Goal: Entertainment & Leisure: Consume media (video, audio)

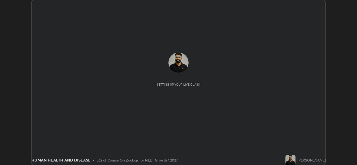
scroll to position [165, 356]
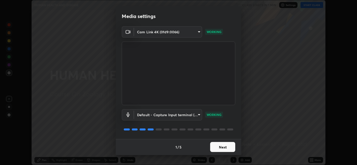
click at [214, 144] on button "Next" at bounding box center [222, 147] width 25 height 10
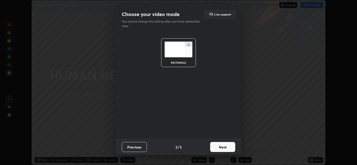
click at [216, 147] on button "Next" at bounding box center [222, 147] width 25 height 10
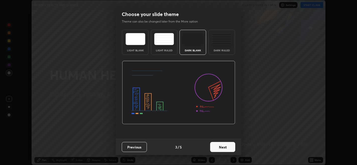
click at [225, 147] on button "Next" at bounding box center [222, 147] width 25 height 10
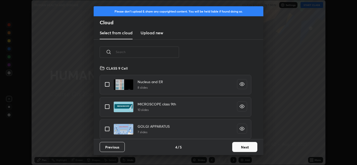
click at [239, 149] on button "Next" at bounding box center [244, 147] width 25 height 10
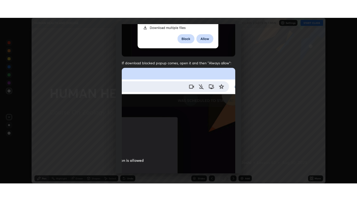
scroll to position [102, 0]
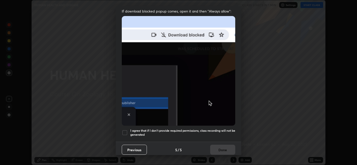
click at [123, 130] on div at bounding box center [125, 133] width 6 height 6
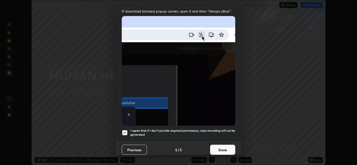
click at [232, 145] on button "Done" at bounding box center [222, 150] width 25 height 10
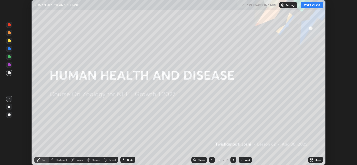
click at [314, 160] on div "More" at bounding box center [317, 160] width 6 height 3
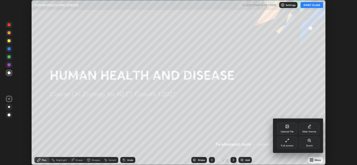
click at [290, 140] on div "Full screen" at bounding box center [287, 143] width 20 height 12
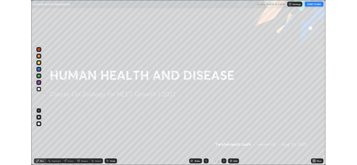
scroll to position [201, 357]
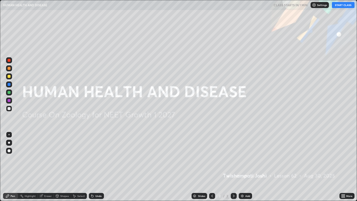
click at [338, 6] on button "START CLASS" at bounding box center [342, 5] width 23 height 6
click at [244, 165] on div "Add" at bounding box center [244, 196] width 13 height 6
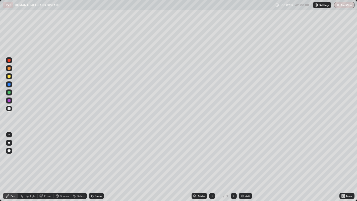
click at [10, 76] on div at bounding box center [9, 76] width 3 height 3
click at [9, 142] on div at bounding box center [9, 142] width 2 height 2
click at [10, 110] on div at bounding box center [9, 108] width 3 height 3
click at [9, 77] on div at bounding box center [9, 76] width 3 height 3
click at [9, 109] on div at bounding box center [9, 108] width 3 height 3
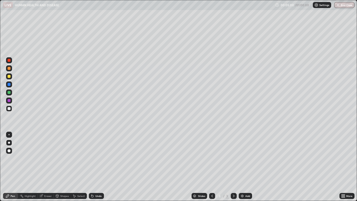
click at [9, 100] on div at bounding box center [9, 100] width 3 height 3
click at [240, 165] on img at bounding box center [242, 196] width 4 height 4
click at [9, 60] on div at bounding box center [9, 60] width 3 height 3
click at [8, 109] on div at bounding box center [9, 108] width 3 height 3
click at [9, 76] on div at bounding box center [9, 76] width 3 height 3
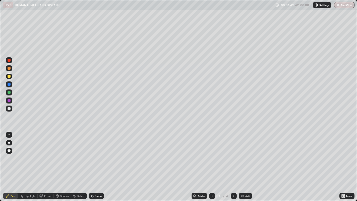
click at [59, 165] on div "Shapes" at bounding box center [62, 196] width 17 height 6
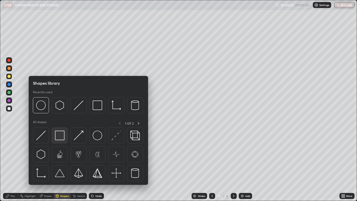
click at [58, 138] on img at bounding box center [60, 135] width 10 height 10
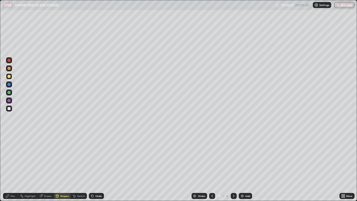
click at [9, 109] on div at bounding box center [9, 108] width 3 height 3
click at [9, 68] on div at bounding box center [9, 68] width 3 height 3
click at [8, 60] on div at bounding box center [9, 60] width 3 height 3
click at [14, 165] on div "Pen" at bounding box center [13, 195] width 5 height 3
click at [9, 134] on div at bounding box center [9, 134] width 1 height 1
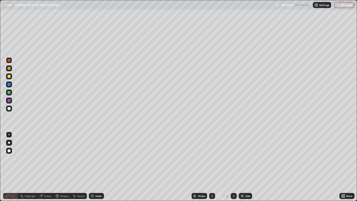
click at [8, 92] on div at bounding box center [9, 92] width 3 height 3
click at [14, 37] on div "Erase all" at bounding box center [9, 100] width 12 height 181
click at [10, 92] on div at bounding box center [9, 92] width 3 height 3
click at [9, 76] on div at bounding box center [9, 76] width 3 height 3
click at [9, 61] on div at bounding box center [9, 60] width 3 height 3
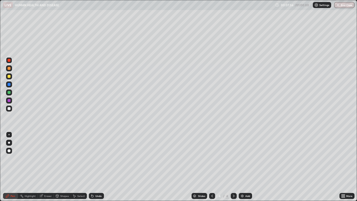
click at [10, 77] on div at bounding box center [9, 76] width 3 height 3
click at [80, 165] on div "Select" at bounding box center [81, 195] width 8 height 3
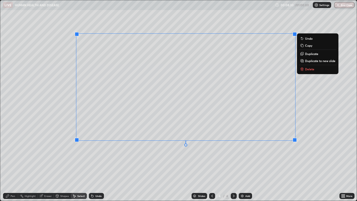
click at [98, 157] on div "0 ° Undo Copy Duplicate Duplicate to new slide Delete" at bounding box center [178, 100] width 356 height 200
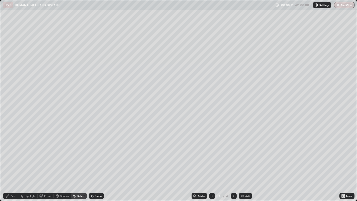
click at [14, 165] on div "Pen" at bounding box center [13, 195] width 5 height 3
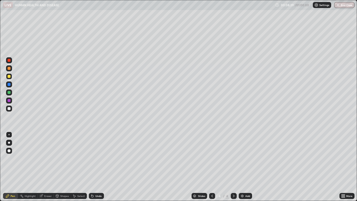
click at [9, 77] on div at bounding box center [9, 76] width 3 height 3
click at [343, 165] on icon at bounding box center [343, 196] width 4 height 4
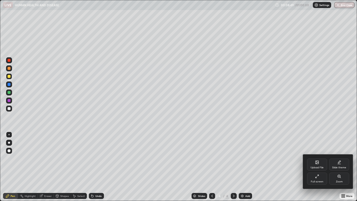
click at [317, 165] on div "Full screen" at bounding box center [316, 181] width 13 height 3
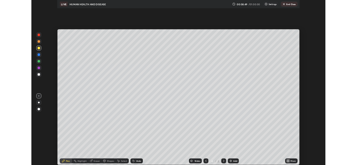
scroll to position [24906, 24714]
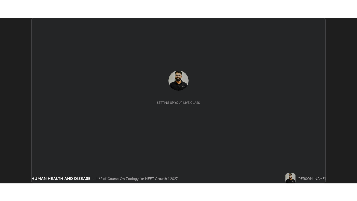
scroll to position [165, 357]
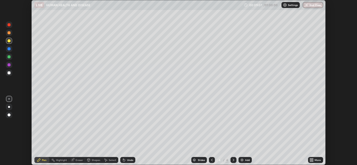
click at [315, 163] on div "More" at bounding box center [315, 160] width 15 height 6
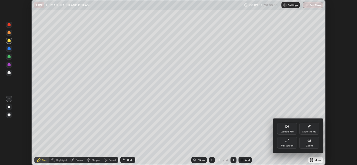
click at [287, 146] on div "Full screen" at bounding box center [287, 146] width 13 height 3
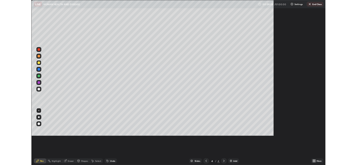
scroll to position [201, 357]
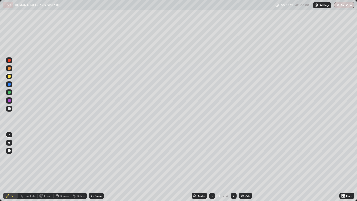
click at [9, 61] on div at bounding box center [9, 60] width 3 height 3
click at [8, 93] on div at bounding box center [9, 92] width 3 height 3
click at [9, 76] on div at bounding box center [9, 76] width 3 height 3
click at [12, 165] on div "Pen" at bounding box center [13, 195] width 5 height 3
click at [10, 110] on div at bounding box center [9, 108] width 3 height 3
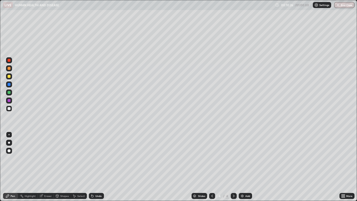
click at [9, 92] on div at bounding box center [9, 92] width 3 height 3
click at [8, 61] on div at bounding box center [9, 60] width 3 height 3
click at [9, 77] on div at bounding box center [9, 76] width 3 height 3
click at [9, 142] on div at bounding box center [9, 142] width 2 height 2
click at [9, 60] on div at bounding box center [9, 60] width 3 height 3
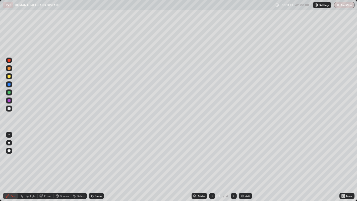
click at [244, 165] on div "Add" at bounding box center [244, 196] width 13 height 6
click at [211, 165] on icon at bounding box center [212, 196] width 4 height 4
click at [10, 85] on div at bounding box center [9, 84] width 3 height 3
click at [9, 85] on div at bounding box center [9, 84] width 3 height 3
click at [8, 101] on div at bounding box center [9, 100] width 3 height 3
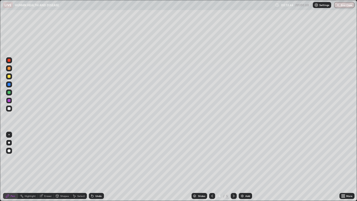
click at [10, 93] on div at bounding box center [9, 92] width 3 height 3
click at [9, 68] on div at bounding box center [9, 68] width 3 height 3
click at [8, 108] on div at bounding box center [9, 108] width 3 height 3
click at [9, 92] on div at bounding box center [9, 92] width 3 height 3
click at [9, 134] on div at bounding box center [9, 134] width 1 height 1
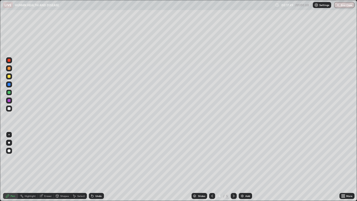
click at [10, 84] on div at bounding box center [9, 84] width 3 height 3
click at [9, 77] on div at bounding box center [9, 76] width 3 height 3
click at [10, 85] on div at bounding box center [9, 84] width 6 height 6
click at [8, 63] on div at bounding box center [9, 60] width 6 height 6
click at [9, 60] on div at bounding box center [9, 60] width 3 height 3
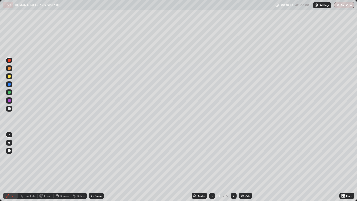
click at [96, 165] on div "Undo" at bounding box center [96, 196] width 15 height 6
click at [97, 165] on div "Undo" at bounding box center [96, 196] width 15 height 6
click at [10, 93] on div at bounding box center [9, 92] width 3 height 3
click at [9, 76] on div at bounding box center [9, 76] width 3 height 3
click at [8, 103] on div at bounding box center [9, 100] width 6 height 6
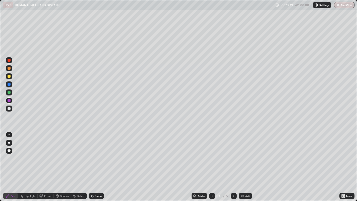
click at [8, 150] on div at bounding box center [9, 150] width 3 height 3
click at [92, 165] on icon at bounding box center [92, 196] width 2 height 2
click at [95, 165] on div "Undo" at bounding box center [98, 195] width 6 height 3
click at [47, 165] on div "Eraser" at bounding box center [48, 195] width 8 height 3
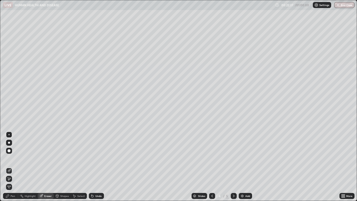
click at [15, 165] on div "Pen" at bounding box center [13, 195] width 5 height 3
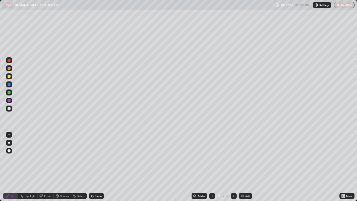
click at [233, 165] on icon at bounding box center [233, 196] width 4 height 4
click at [245, 165] on div "Add" at bounding box center [244, 196] width 13 height 6
click at [10, 69] on div at bounding box center [9, 68] width 3 height 3
click at [9, 143] on div at bounding box center [9, 142] width 2 height 2
click at [9, 76] on div at bounding box center [9, 76] width 3 height 3
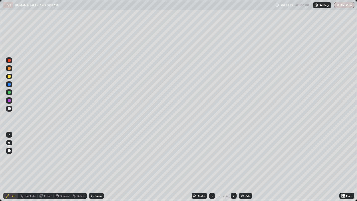
click at [9, 108] on div at bounding box center [9, 108] width 3 height 3
click at [10, 76] on div at bounding box center [9, 76] width 3 height 3
click at [9, 76] on div at bounding box center [9, 76] width 3 height 3
click at [8, 59] on div at bounding box center [9, 60] width 3 height 3
click at [9, 77] on div at bounding box center [9, 76] width 3 height 3
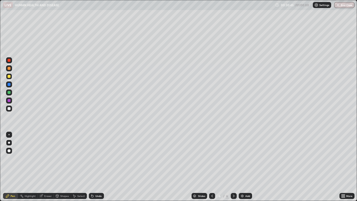
click at [10, 69] on div at bounding box center [9, 68] width 3 height 3
click at [211, 165] on icon at bounding box center [212, 196] width 4 height 4
click at [212, 165] on icon at bounding box center [212, 196] width 4 height 4
click at [233, 165] on icon at bounding box center [233, 196] width 4 height 4
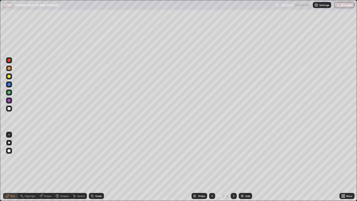
click at [243, 165] on img at bounding box center [242, 196] width 4 height 4
click at [9, 68] on div at bounding box center [9, 68] width 3 height 3
click at [10, 61] on div at bounding box center [9, 60] width 3 height 3
click at [9, 85] on div at bounding box center [9, 84] width 3 height 3
click at [10, 77] on div at bounding box center [9, 76] width 3 height 3
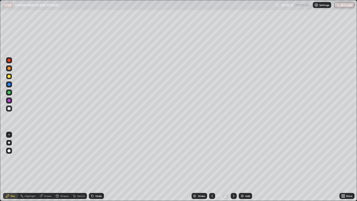
click at [10, 108] on div at bounding box center [9, 108] width 3 height 3
click at [9, 134] on div at bounding box center [9, 134] width 1 height 1
click at [45, 165] on div "Eraser" at bounding box center [48, 195] width 8 height 3
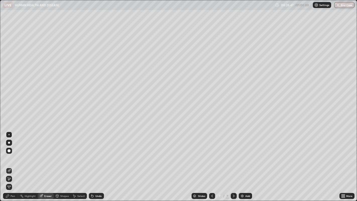
click at [9, 165] on span "Erase all" at bounding box center [9, 186] width 6 height 3
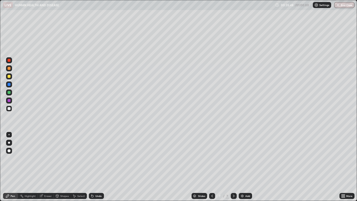
click at [91, 165] on icon at bounding box center [92, 196] width 2 height 2
click at [93, 165] on icon at bounding box center [92, 196] width 4 height 4
click at [92, 165] on icon at bounding box center [92, 196] width 2 height 2
click at [94, 165] on div "Undo" at bounding box center [96, 196] width 15 height 6
click at [96, 165] on div "Undo" at bounding box center [98, 195] width 6 height 3
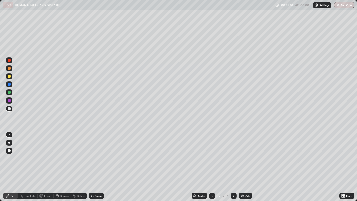
click at [95, 165] on div "Undo" at bounding box center [98, 195] width 6 height 3
click at [94, 165] on div "Undo" at bounding box center [96, 196] width 15 height 6
click at [96, 165] on div "Undo" at bounding box center [98, 195] width 6 height 3
click at [9, 76] on div at bounding box center [9, 76] width 3 height 3
click at [9, 134] on div at bounding box center [9, 134] width 1 height 1
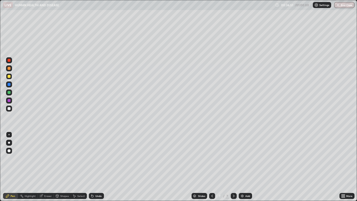
click at [10, 142] on div at bounding box center [9, 142] width 2 height 2
click at [9, 101] on div at bounding box center [9, 100] width 3 height 3
click at [76, 165] on div "Select" at bounding box center [79, 196] width 16 height 6
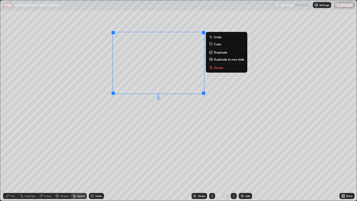
click at [13, 165] on div "Pen" at bounding box center [13, 195] width 5 height 3
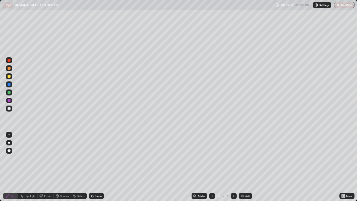
click at [10, 77] on div at bounding box center [9, 76] width 3 height 3
click at [342, 165] on icon at bounding box center [341, 196] width 1 height 1
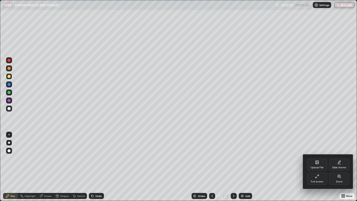
click at [312, 165] on div "Full screen" at bounding box center [317, 178] width 20 height 12
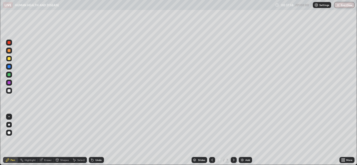
scroll to position [24906, 24714]
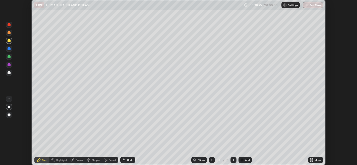
scroll to position [201, 357]
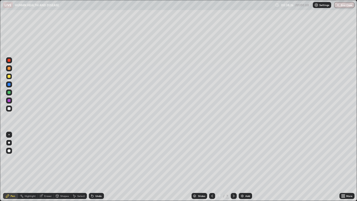
click at [96, 165] on div "Undo" at bounding box center [98, 195] width 6 height 3
click at [95, 165] on div "Undo" at bounding box center [98, 195] width 6 height 3
click at [8, 108] on div at bounding box center [9, 108] width 3 height 3
click at [243, 165] on img at bounding box center [242, 196] width 4 height 4
click at [9, 77] on div at bounding box center [9, 76] width 3 height 3
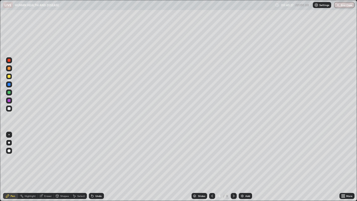
click at [10, 85] on div at bounding box center [9, 84] width 3 height 3
click at [8, 75] on div at bounding box center [9, 76] width 3 height 3
click at [9, 101] on div at bounding box center [9, 100] width 3 height 3
click at [10, 110] on div at bounding box center [9, 108] width 3 height 3
click at [9, 85] on div at bounding box center [9, 84] width 3 height 3
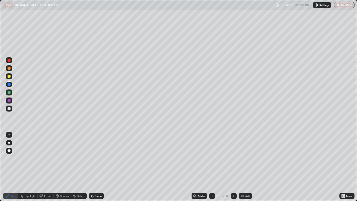
click at [9, 101] on div at bounding box center [9, 100] width 3 height 3
click at [9, 109] on div at bounding box center [9, 108] width 3 height 3
click at [9, 84] on div at bounding box center [9, 84] width 3 height 3
click at [10, 109] on div at bounding box center [9, 108] width 6 height 6
click at [9, 60] on div at bounding box center [9, 60] width 3 height 3
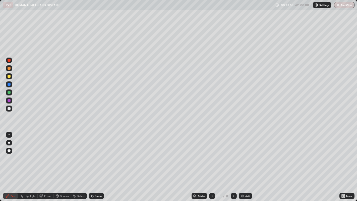
click at [9, 134] on div at bounding box center [9, 134] width 1 height 1
click at [245, 165] on div "Add" at bounding box center [247, 195] width 5 height 3
click at [9, 85] on div at bounding box center [9, 84] width 3 height 3
click at [9, 143] on div at bounding box center [9, 142] width 2 height 2
click at [9, 76] on div at bounding box center [9, 76] width 3 height 3
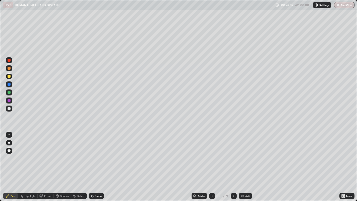
click at [10, 85] on div at bounding box center [9, 84] width 6 height 6
click at [9, 102] on div at bounding box center [9, 100] width 3 height 3
click at [9, 84] on div at bounding box center [9, 84] width 3 height 3
click at [8, 101] on div at bounding box center [9, 100] width 3 height 3
click at [9, 109] on div at bounding box center [9, 108] width 3 height 3
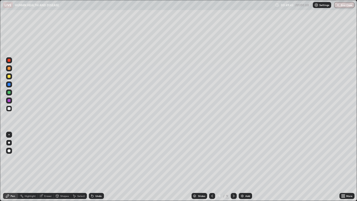
click at [10, 101] on div at bounding box center [9, 100] width 3 height 3
click at [9, 108] on div at bounding box center [9, 108] width 3 height 3
click at [9, 101] on div at bounding box center [9, 100] width 3 height 3
click at [10, 109] on div at bounding box center [9, 108] width 3 height 3
click at [8, 92] on div at bounding box center [9, 92] width 3 height 3
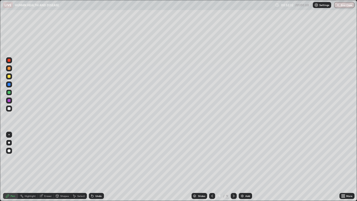
click at [80, 165] on div "Select" at bounding box center [81, 195] width 8 height 3
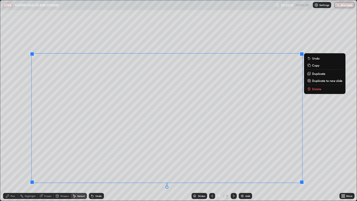
click at [12, 165] on div "Pen" at bounding box center [13, 195] width 5 height 3
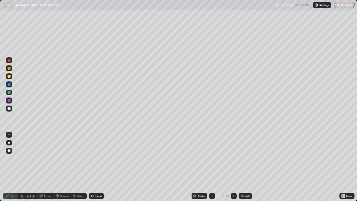
click at [48, 165] on div "Eraser" at bounding box center [48, 195] width 8 height 3
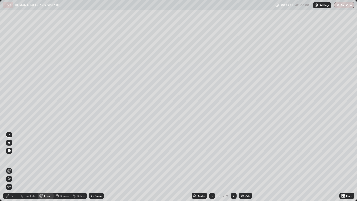
click at [13, 165] on div "Pen" at bounding box center [10, 196] width 15 height 6
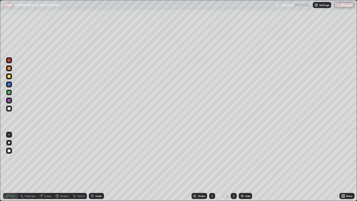
click at [344, 165] on icon at bounding box center [343, 196] width 1 height 1
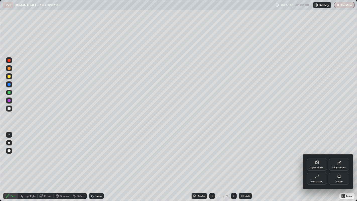
click at [317, 165] on div "Full screen" at bounding box center [316, 181] width 13 height 3
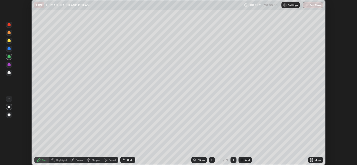
scroll to position [24906, 24714]
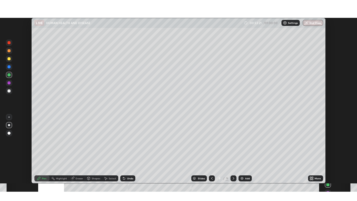
scroll to position [165, 357]
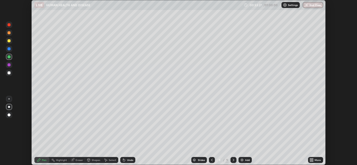
click at [312, 161] on icon at bounding box center [312, 160] width 1 height 1
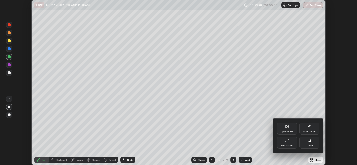
click at [290, 143] on div "Full screen" at bounding box center [287, 143] width 20 height 12
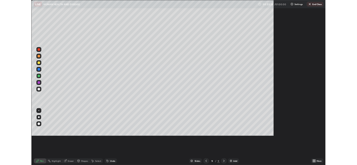
scroll to position [201, 357]
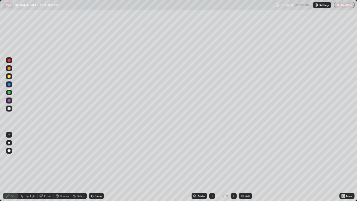
click at [244, 165] on div "Add" at bounding box center [244, 196] width 13 height 6
click at [9, 69] on div at bounding box center [9, 68] width 3 height 3
click at [9, 60] on div at bounding box center [9, 60] width 3 height 3
click at [9, 150] on div at bounding box center [9, 150] width 3 height 3
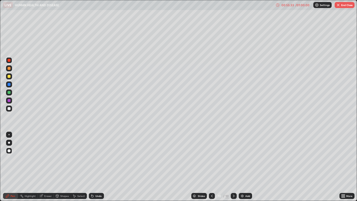
click at [343, 165] on icon at bounding box center [343, 196] width 1 height 1
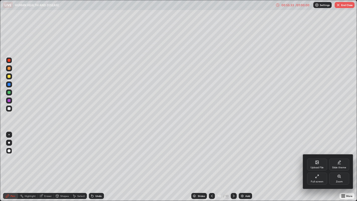
click at [318, 165] on icon at bounding box center [317, 176] width 4 height 4
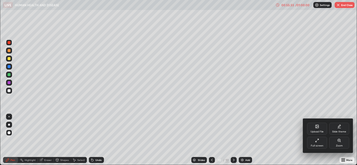
scroll to position [24906, 24714]
